Goal: Information Seeking & Learning: Learn about a topic

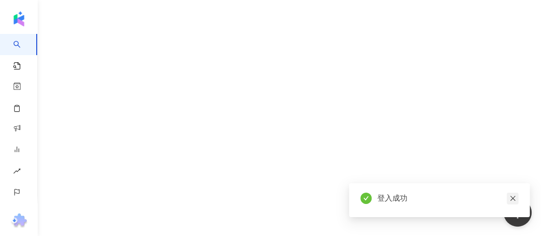
click at [514, 199] on icon "close" at bounding box center [513, 198] width 7 height 7
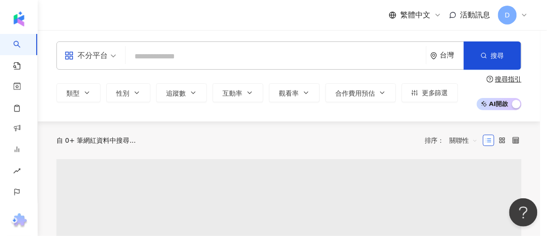
click at [268, 51] on div "全新功能上線 效益預測報告 AI 助力預估成效，一鍵建立提案。挑選想合作的網紅，AI 便能替您預估成效！除了貼文觸及數、分享數...等數據預測，更能預估口碑價…" at bounding box center [273, 118] width 547 height 236
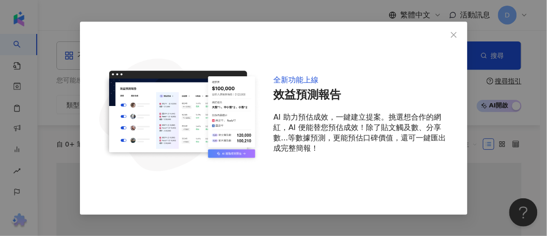
click at [454, 33] on icon "close" at bounding box center [454, 35] width 8 height 8
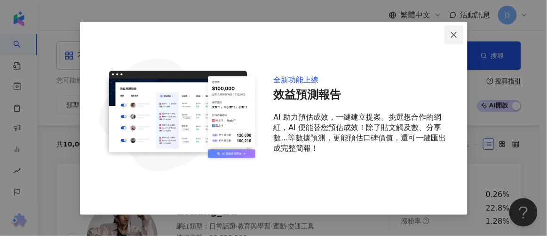
click at [455, 35] on icon "close" at bounding box center [454, 35] width 6 height 6
click at [460, 33] on span "Close" at bounding box center [454, 35] width 19 height 8
click at [495, 24] on div "全新功能上線 效益預測報告 AI 助力預估成效，一鍵建立提案。挑選想合作的網紅，AI 便能替您預估成效！除了貼文觸及數、分享數...等數據預測，更能預估口碑價…" at bounding box center [273, 118] width 547 height 236
click at [459, 29] on button "Close" at bounding box center [454, 34] width 19 height 19
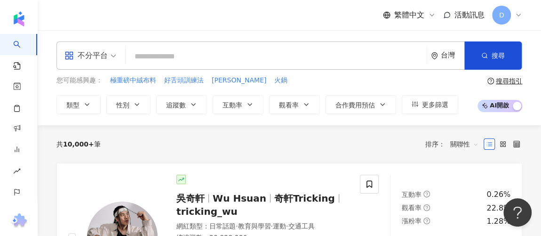
click at [234, 53] on input "search" at bounding box center [276, 57] width 294 height 18
paste input "**********"
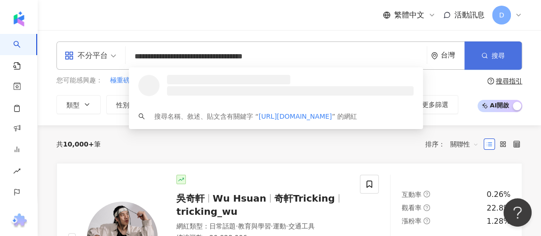
click at [495, 59] on span "搜尋" at bounding box center [498, 56] width 13 height 8
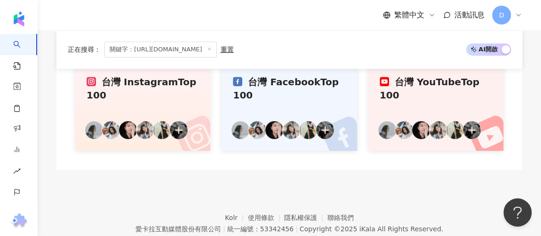
scroll to position [276, 0]
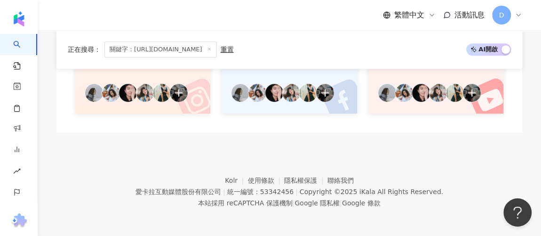
click at [217, 50] on span "關鍵字：https://www.instagram.com/yu_meng_yun/" at bounding box center [160, 49] width 112 height 16
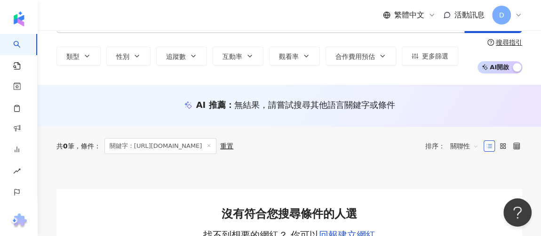
scroll to position [0, 0]
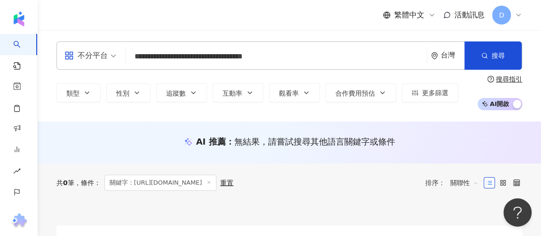
click at [287, 63] on input "**********" at bounding box center [276, 57] width 294 height 18
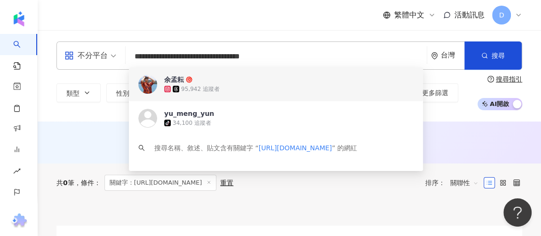
type input "**********"
click at [230, 80] on span "余孟耘" at bounding box center [270, 79] width 213 height 9
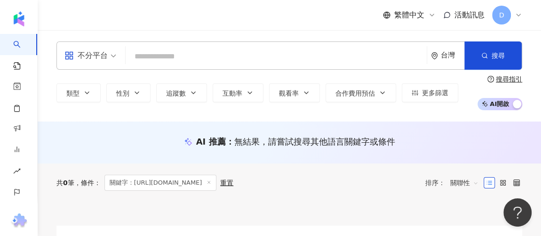
click at [396, 154] on div "AI 推薦 ： 無結果，請嘗試搜尋其他語言關鍵字或條件" at bounding box center [290, 142] width 504 height 42
click at [184, 51] on input "search" at bounding box center [276, 57] width 294 height 18
paste input "***"
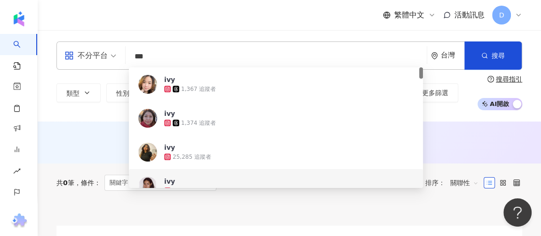
type input "***"
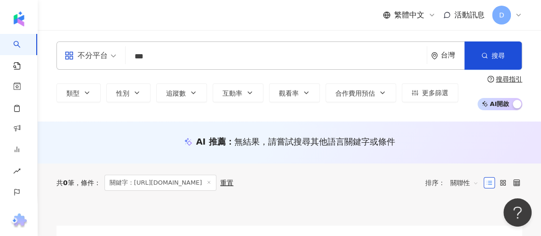
click at [470, 139] on div "AI 推薦 ： 無結果，請嘗試搜尋其他語言關鍵字或條件" at bounding box center [289, 142] width 466 height 12
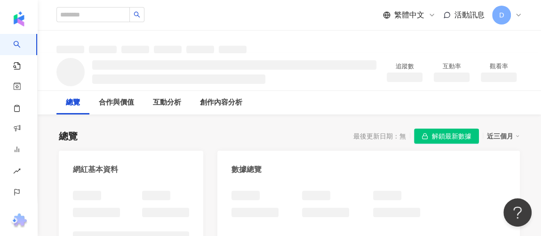
click at [436, 138] on span "解鎖最新數據" at bounding box center [452, 136] width 40 height 15
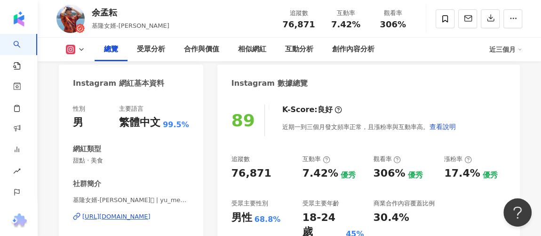
scroll to position [171, 0]
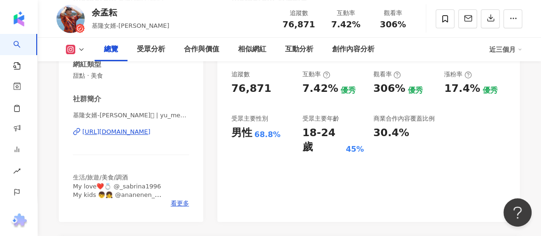
click at [331, 90] on div "追蹤數 76,871 互動率 7.42% 優秀 觀看率 306% 優秀 漲粉率 17.4% 優秀 受眾主要性別 男性 68.8% 受眾主要年齡 18-24 歲…" at bounding box center [369, 112] width 274 height 84
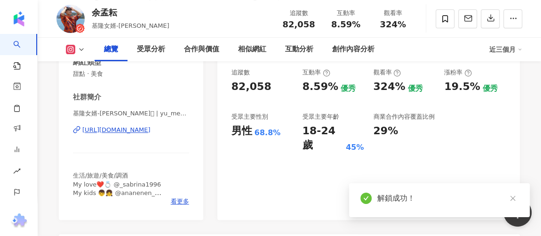
scroll to position [169, 0]
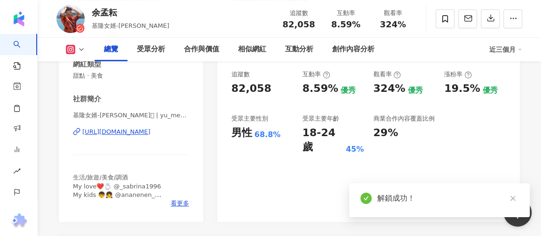
click at [458, 157] on div "89 K-Score : 良好 近期一到三個月發文頻率正常，且漲粉率與互動率高。 查看說明 追蹤數 82,058 互動率 8.59% 優秀 觀看率 324% …" at bounding box center [368, 115] width 303 height 211
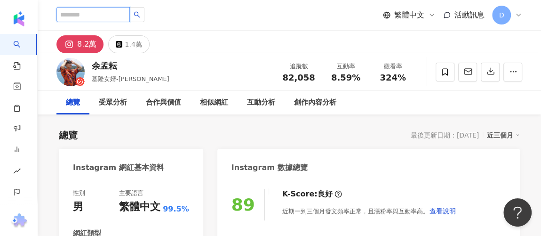
click at [130, 15] on input "search" at bounding box center [92, 14] width 73 height 15
paste input "**********"
type input "**********"
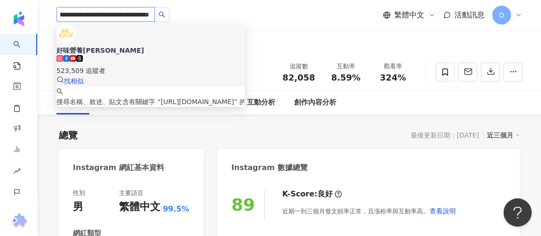
click at [152, 65] on div "523,509 追蹤者" at bounding box center [150, 70] width 188 height 10
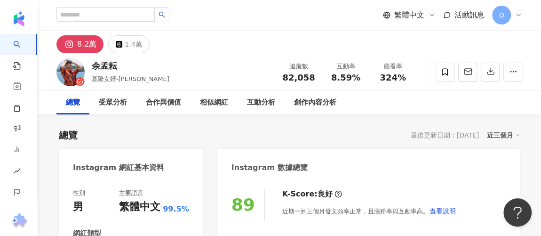
click at [389, 136] on div "總覽 最後更新日期：[DATE] 近三個月" at bounding box center [289, 134] width 461 height 13
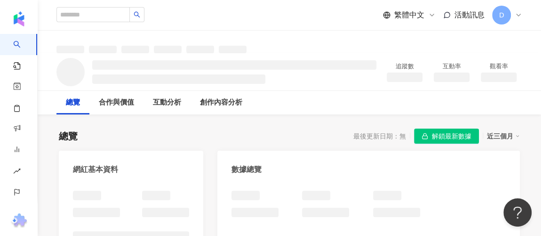
click at [459, 137] on span "解鎖最新數據" at bounding box center [452, 136] width 40 height 15
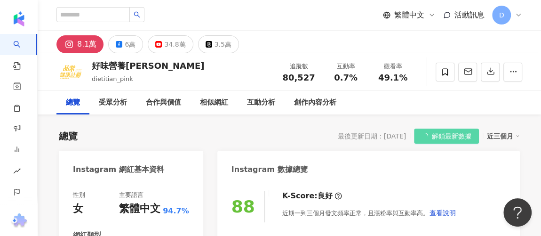
scroll to position [128, 0]
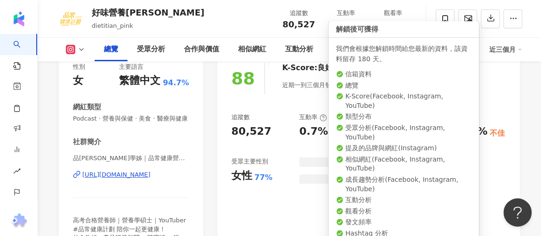
click at [290, 143] on div "追蹤數 80,527 互動率 0.7% 良好 觀看率 49.1% 優秀 漲粉率 -1.37% 不佳 受眾主要性別 女性 77% 商業合作內容覆蓋比例 25.4%" at bounding box center [369, 152] width 274 height 78
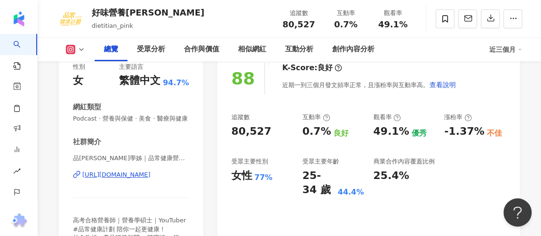
click at [63, 48] on button at bounding box center [75, 49] width 38 height 9
click at [307, 120] on div "互動率" at bounding box center [316, 117] width 28 height 8
click at [333, 132] on div "追蹤數 80,527 互動率 0.7% 良好 觀看率 49.1% 優秀 漲粉率 -1.37% 不佳 受眾主要性別 女性 77% 受眾主要年齡 25-34 歲 …" at bounding box center [369, 155] width 274 height 84
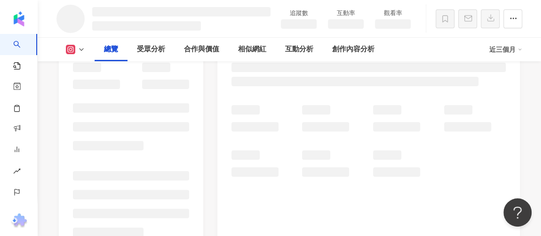
drag, startPoint x: 330, startPoint y: 133, endPoint x: 318, endPoint y: 134, distance: 12.7
click at [318, 134] on div at bounding box center [369, 141] width 274 height 72
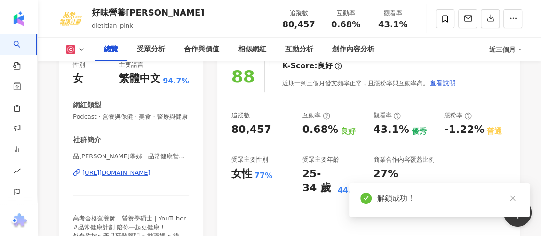
click at [337, 130] on div "追蹤數 80,457 互動率 0.68% 良好 觀看率 43.1% 優秀 漲粉率 -1.22% 普通 受眾主要性別 女性 77% 受眾主要年齡 25-34 歲…" at bounding box center [369, 153] width 274 height 84
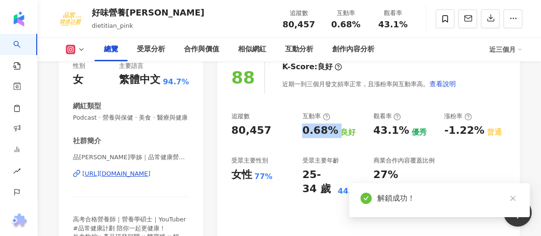
copy div "0.68%"
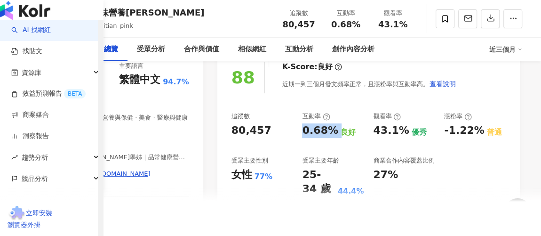
click at [18, 35] on link "AI 找網紅" at bounding box center [31, 29] width 40 height 9
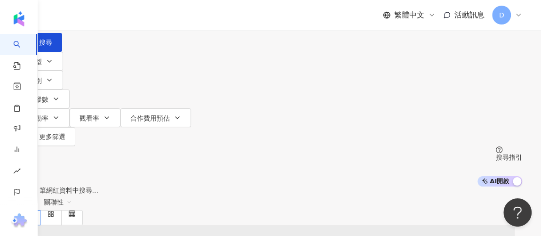
click at [156, 18] on input "search" at bounding box center [118, 9] width 76 height 18
type input "**********"
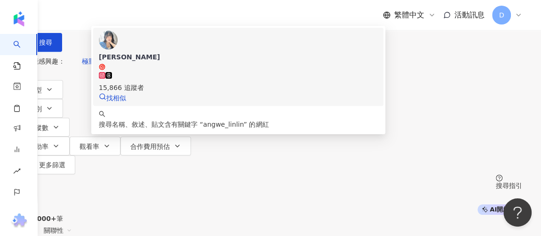
click at [263, 88] on div "15,866 追蹤者" at bounding box center [238, 82] width 279 height 21
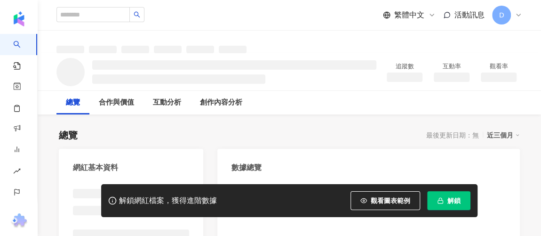
click at [450, 203] on span "解鎖" at bounding box center [454, 201] width 13 height 8
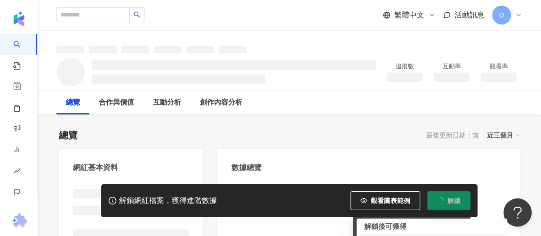
click at [287, 189] on div at bounding box center [369, 202] width 274 height 26
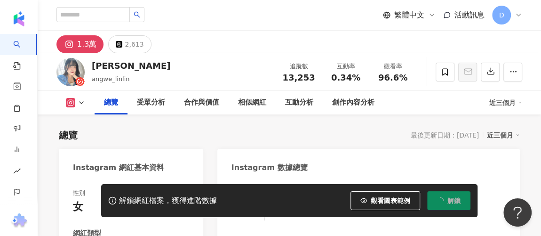
scroll to position [128, 0]
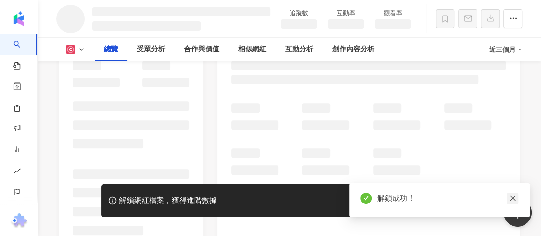
click at [510, 196] on icon "close" at bounding box center [512, 198] width 5 height 5
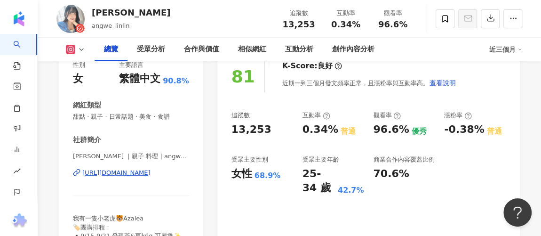
click at [466, 163] on div "追蹤數 13,253 互動率 0.34% 普通 觀看率 96.6% 優秀 漲粉率 -0.38% 普通 受眾主要性別 女性 68.9% 受眾主要年齡 25-34…" at bounding box center [369, 153] width 274 height 84
click at [462, 85] on div "81 K-Score : 良好 近期一到三個月發文頻率正常，且漲粉率與互動率高。 查看說明" at bounding box center [369, 77] width 274 height 32
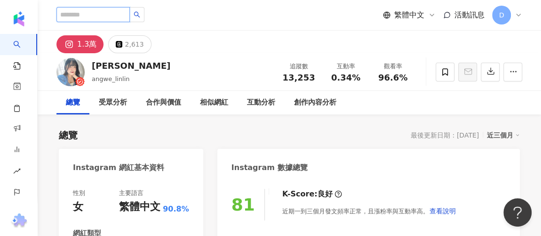
click at [107, 12] on input "search" at bounding box center [92, 14] width 73 height 15
